Goal: Communication & Community: Connect with others

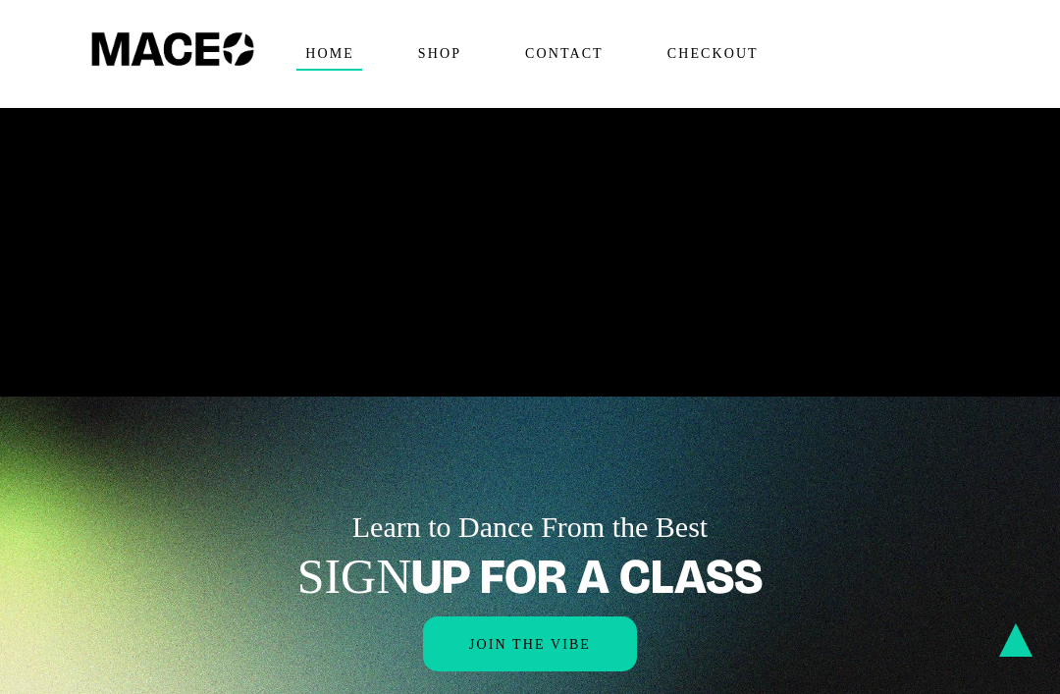
scroll to position [1933, 0]
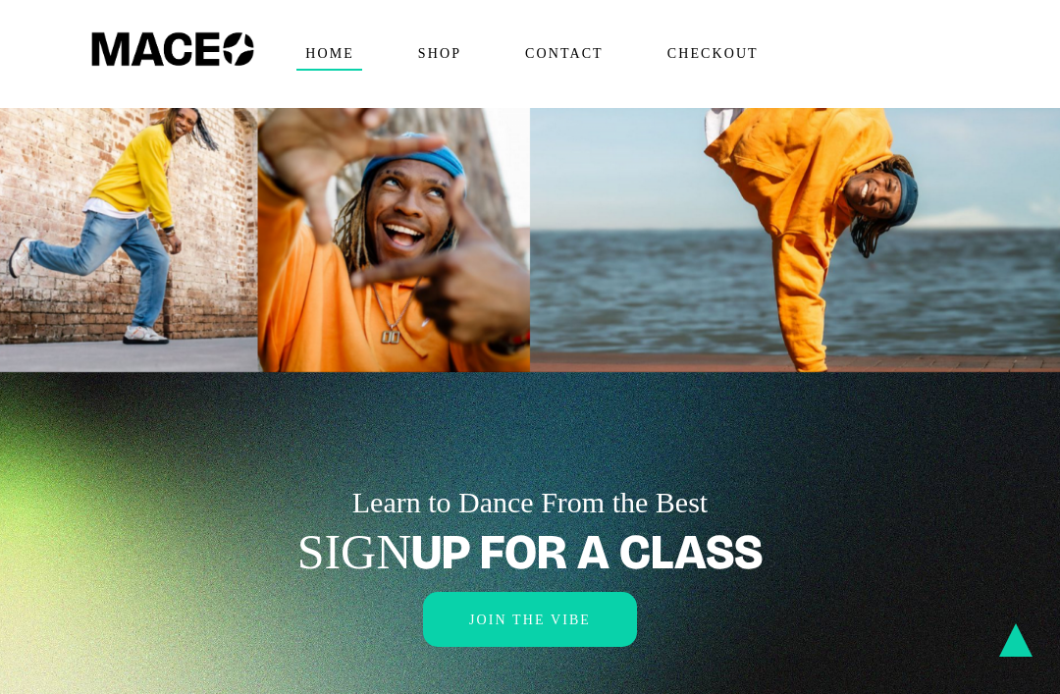
click at [560, 612] on span "Join the Vibe" at bounding box center [530, 619] width 122 height 15
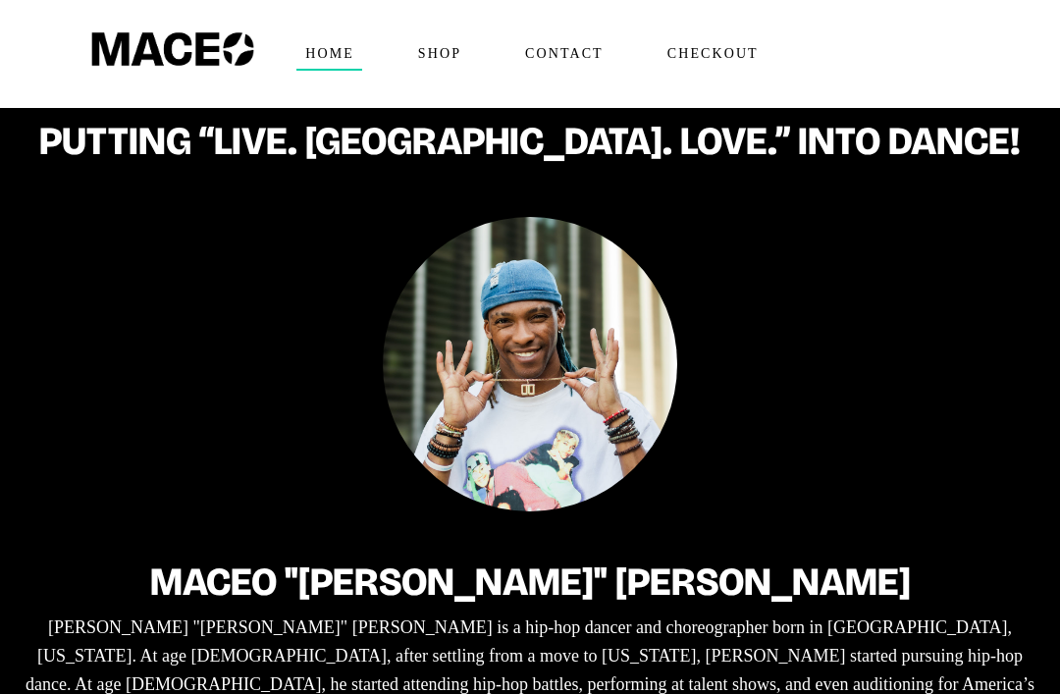
scroll to position [0, 0]
